Goal: Task Accomplishment & Management: Use online tool/utility

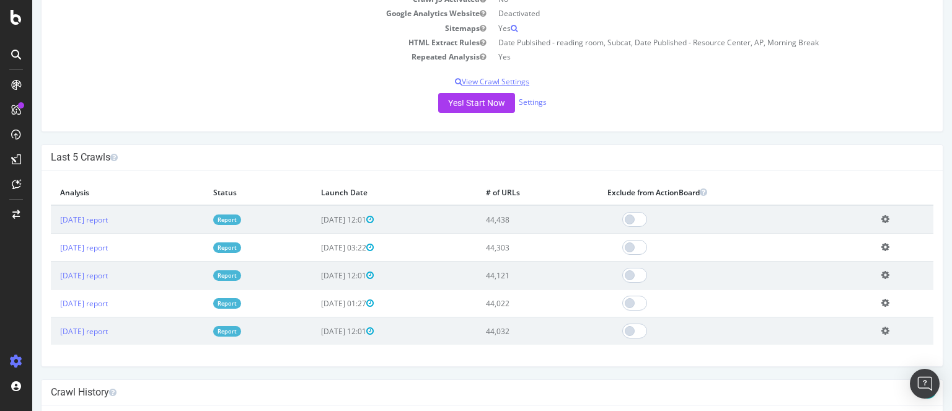
scroll to position [233, 0]
click at [479, 99] on button "Yes! Start Now" at bounding box center [476, 102] width 77 height 20
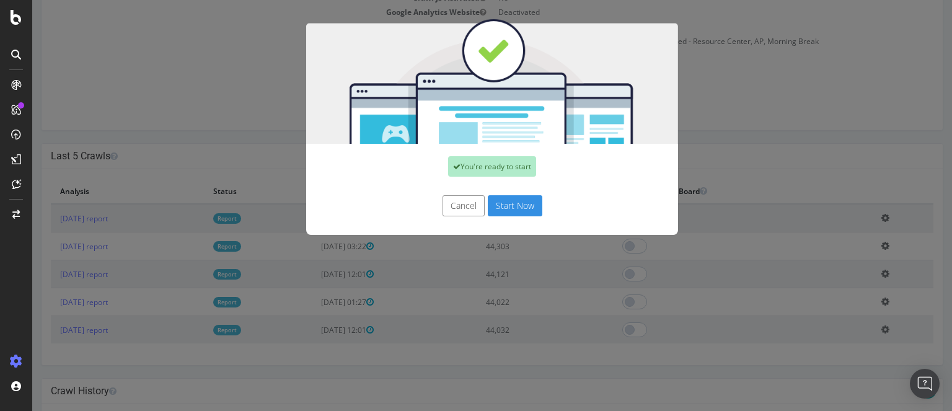
click at [512, 204] on button "Start Now" at bounding box center [515, 205] width 55 height 21
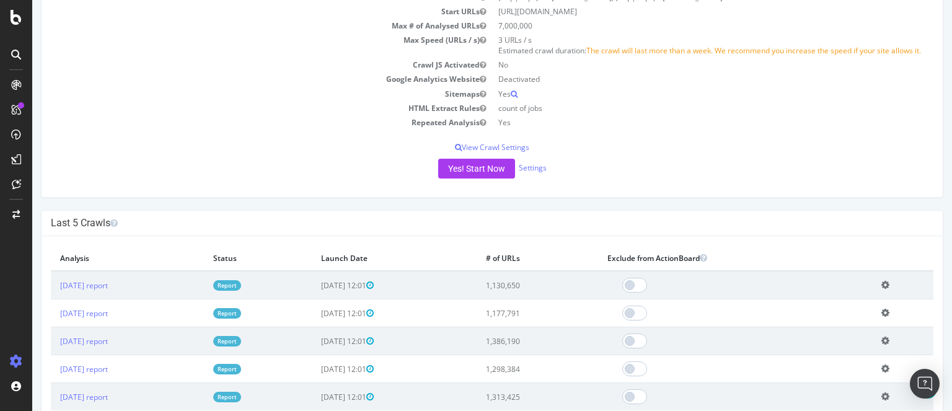
scroll to position [172, 0]
